Goal: Information Seeking & Learning: Find specific fact

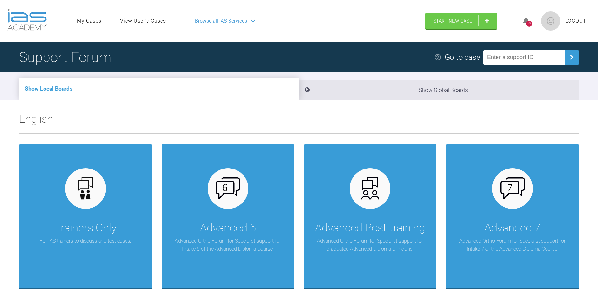
click at [150, 22] on link "View User's Cases" at bounding box center [143, 21] width 46 height 8
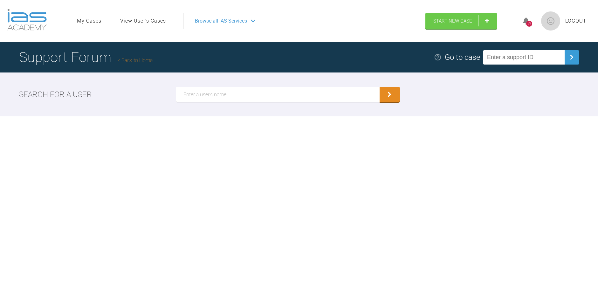
click at [238, 92] on input "text" at bounding box center [277, 94] width 203 height 15
click at [515, 56] on input "text" at bounding box center [523, 57] width 81 height 14
type input "B8MEUUYU"
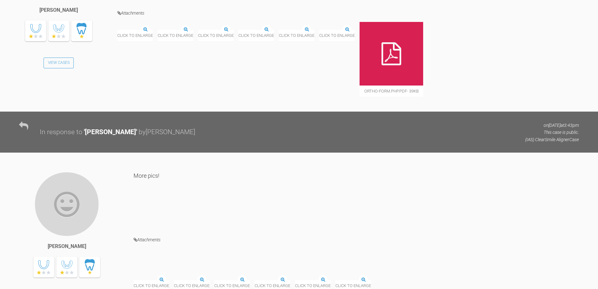
scroll to position [536, 0]
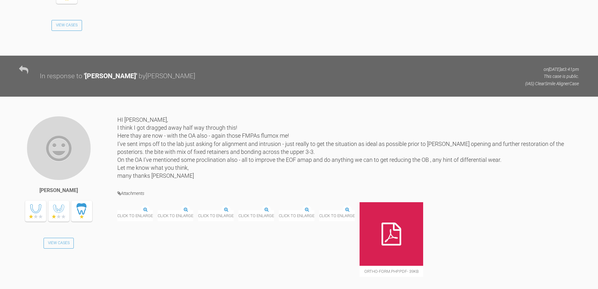
click at [158, 210] on img at bounding box center [158, 210] width 0 height 0
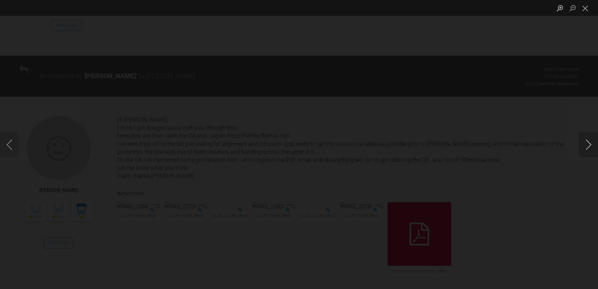
click at [589, 143] on button "Next image" at bounding box center [588, 144] width 19 height 25
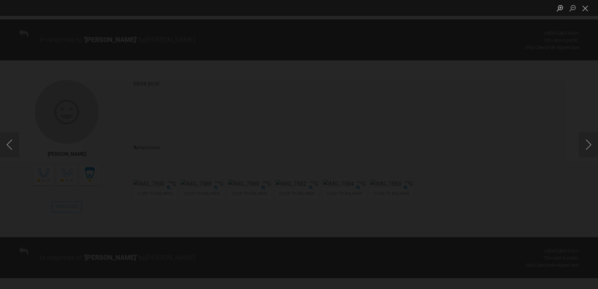
scroll to position [900, 0]
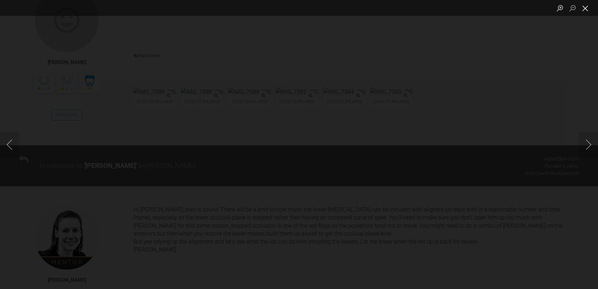
click at [588, 11] on button "Close lightbox" at bounding box center [585, 8] width 13 height 11
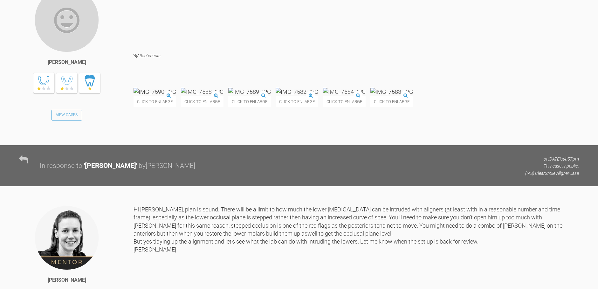
scroll to position [1080, 0]
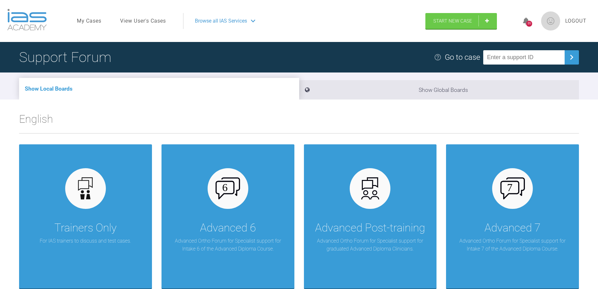
click at [156, 25] on ul "My Cases View User's Cases" at bounding box center [130, 21] width 106 height 16
click at [153, 17] on link "View User's Cases" at bounding box center [143, 21] width 46 height 8
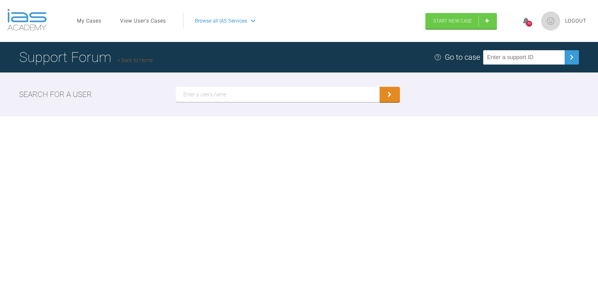
click at [241, 97] on input "text" at bounding box center [277, 94] width 203 height 15
type input "[PERSON_NAME]"
click at [394, 97] on button "submit" at bounding box center [389, 94] width 20 height 15
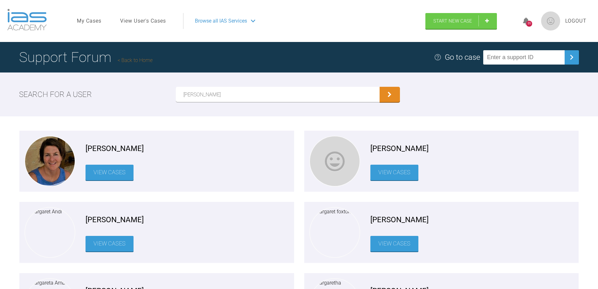
click at [112, 175] on link "View Cases" at bounding box center [109, 173] width 48 height 16
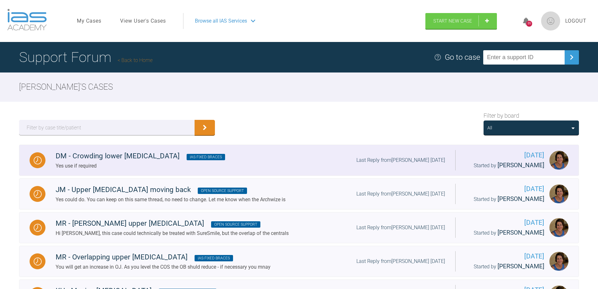
scroll to position [180, 0]
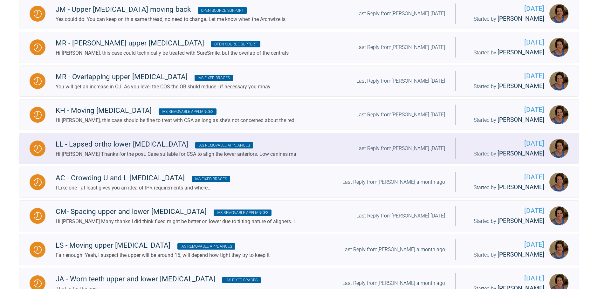
click at [121, 150] on div "LL - Lapsed ortho lower [MEDICAL_DATA] IAS Removable Appliances" at bounding box center [176, 144] width 241 height 11
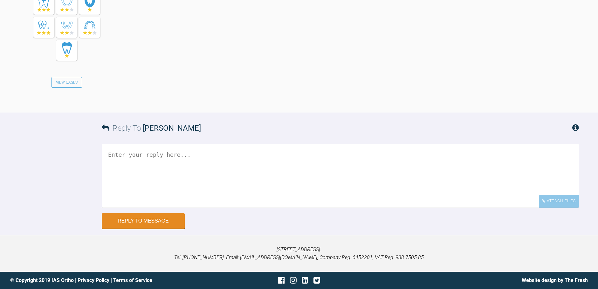
scroll to position [639, 0]
